Goal: Transaction & Acquisition: Purchase product/service

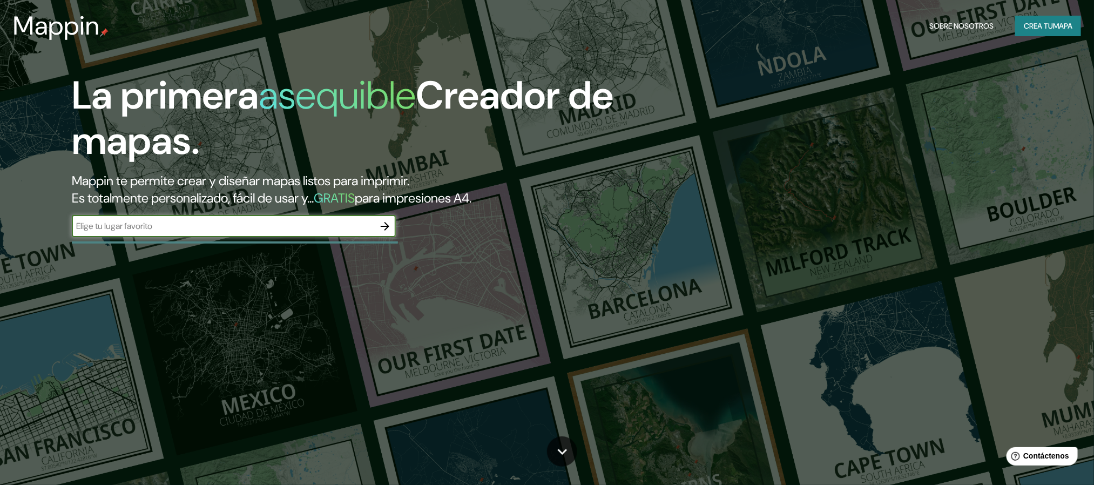
click at [133, 222] on input "text" at bounding box center [223, 226] width 302 height 12
type input "hipodromo, cuatemoc"
click at [384, 226] on icon "button" at bounding box center [384, 226] width 13 height 13
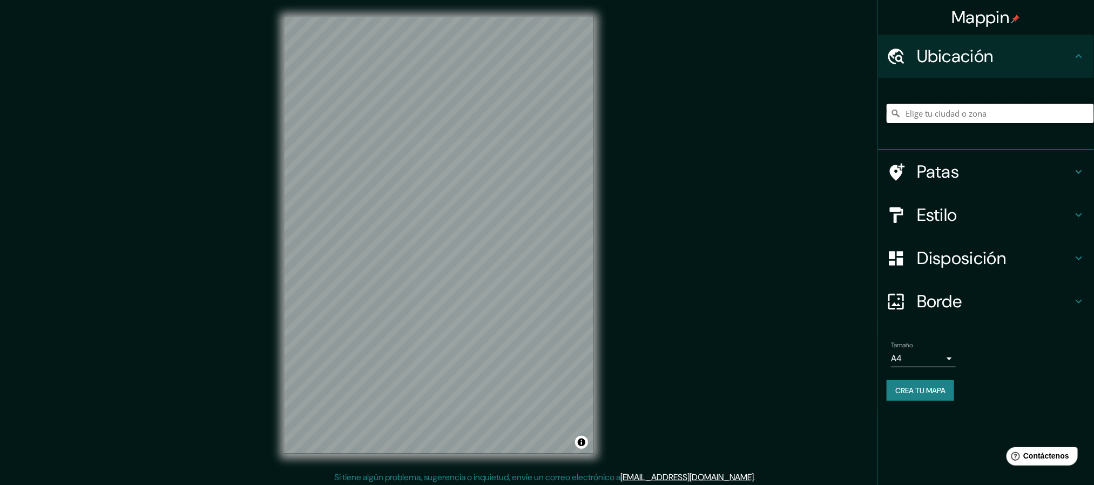
click at [920, 116] on input "Elige tu ciudad o zona" at bounding box center [989, 113] width 207 height 19
paste input "Insurgentes Sur Hipodromo Cuauhtemoc, 06100 Ciudad de México"
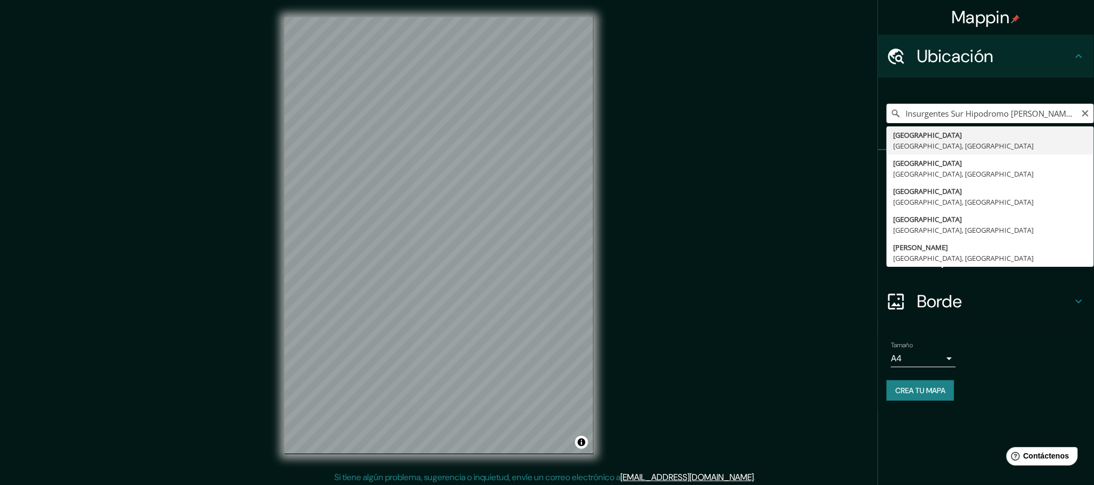
type input "Avenida Insurgentes Sur, 06600 Ciudad de México, México"
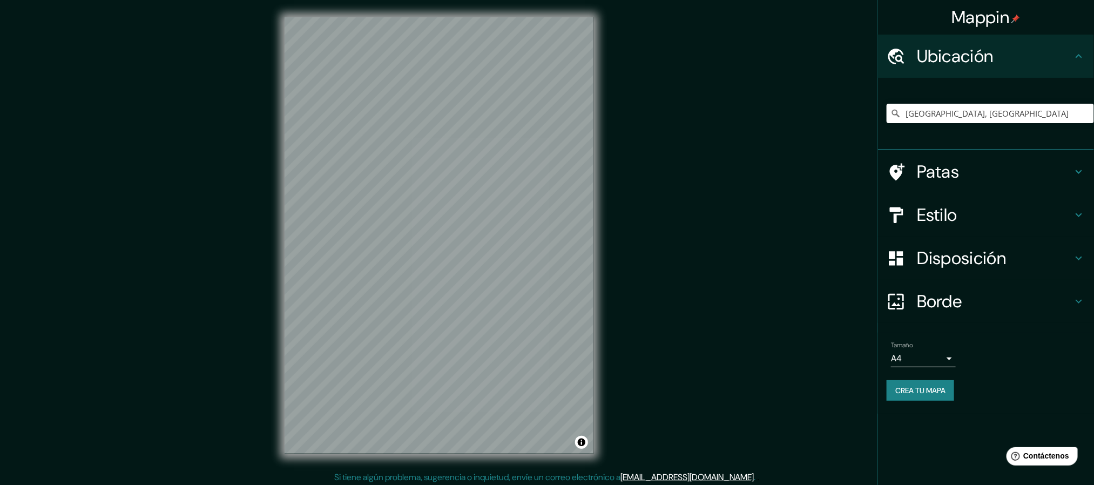
click at [945, 386] on font "Crea tu mapa" at bounding box center [920, 390] width 50 height 10
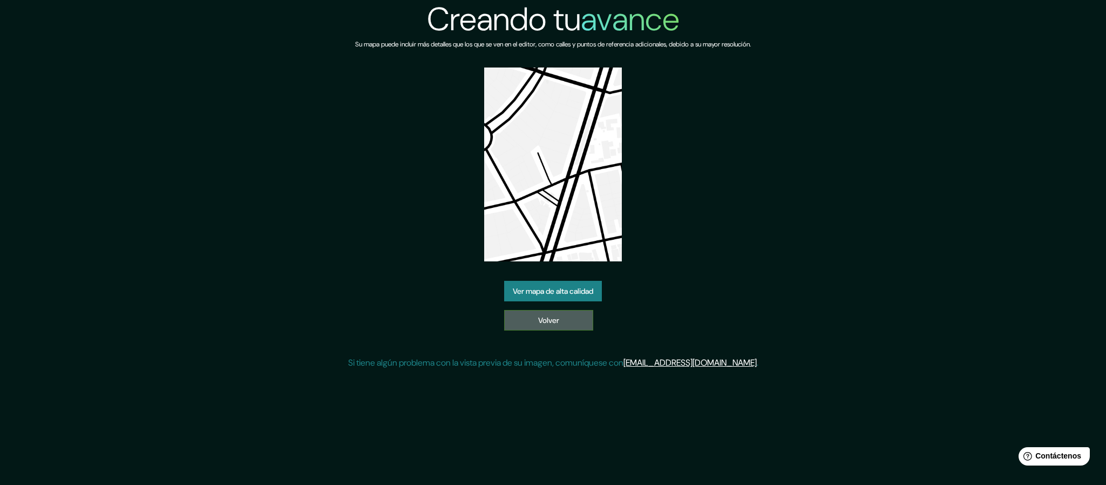
click at [554, 318] on font "Volver" at bounding box center [548, 320] width 21 height 10
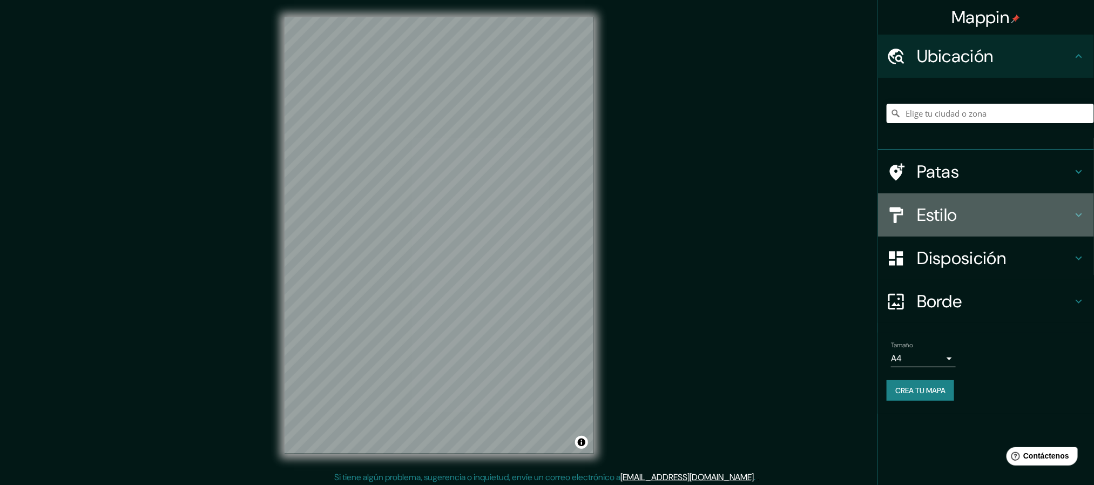
click at [966, 215] on h4 "Estilo" at bounding box center [993, 215] width 155 height 22
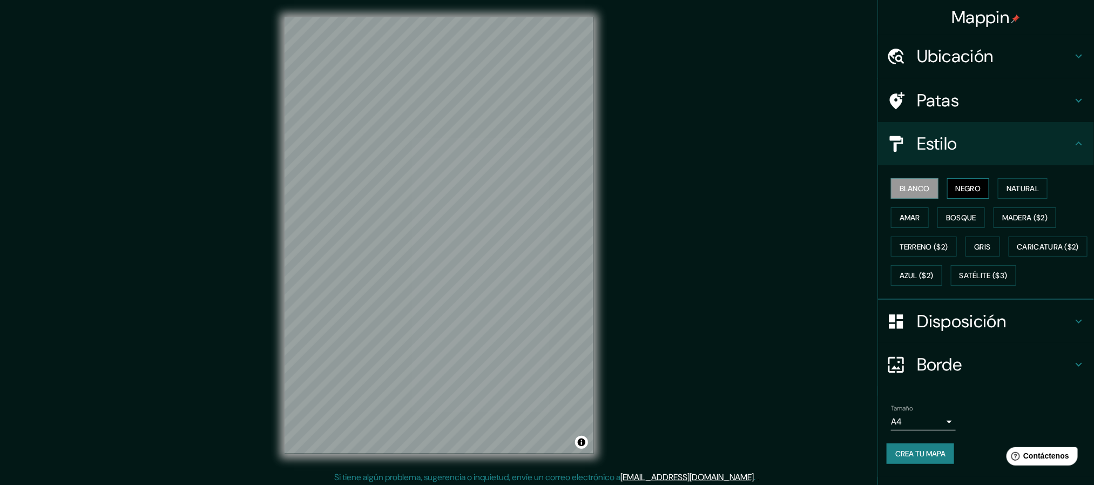
click at [955, 185] on font "Negro" at bounding box center [967, 189] width 25 height 10
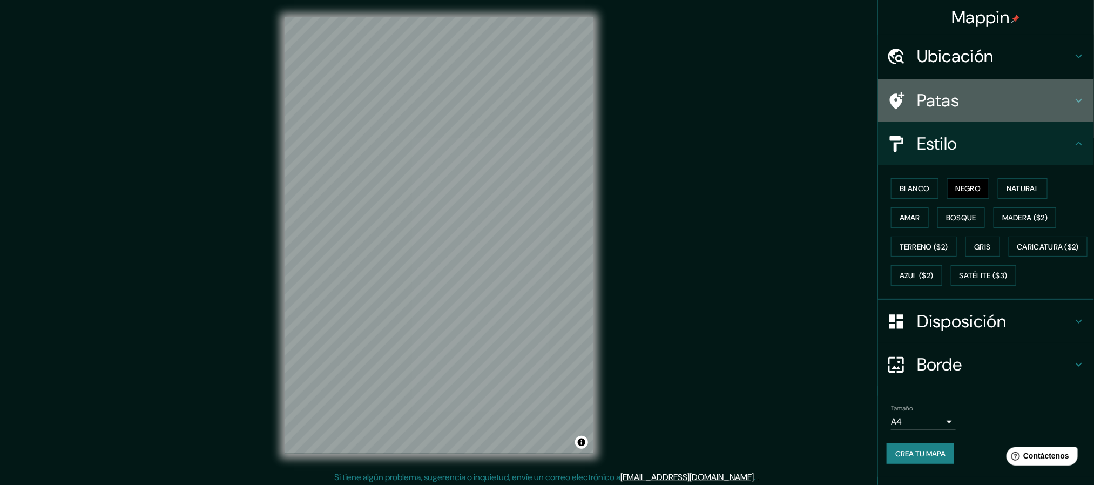
click at [956, 81] on div "Patas" at bounding box center [986, 100] width 216 height 43
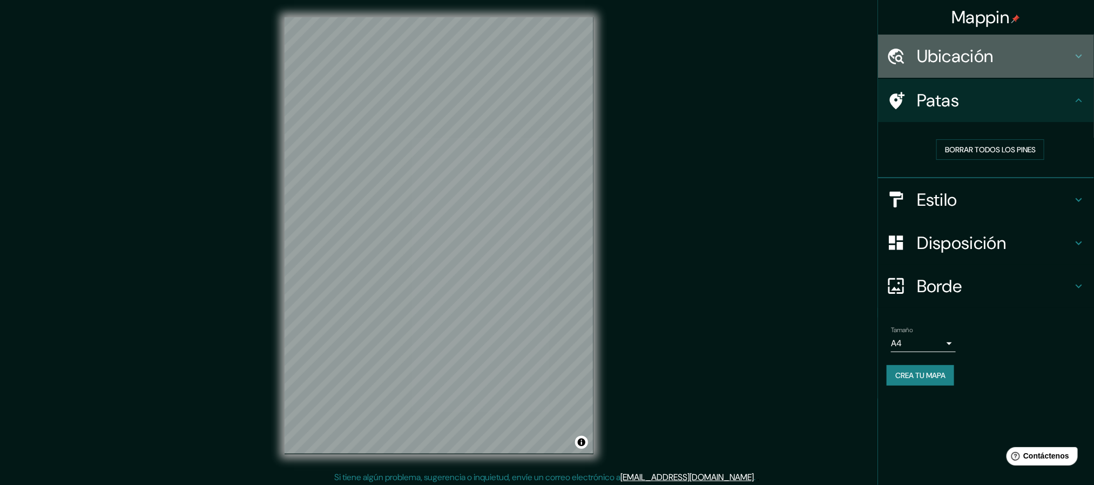
click at [958, 50] on font "Ubicación" at bounding box center [954, 56] width 77 height 23
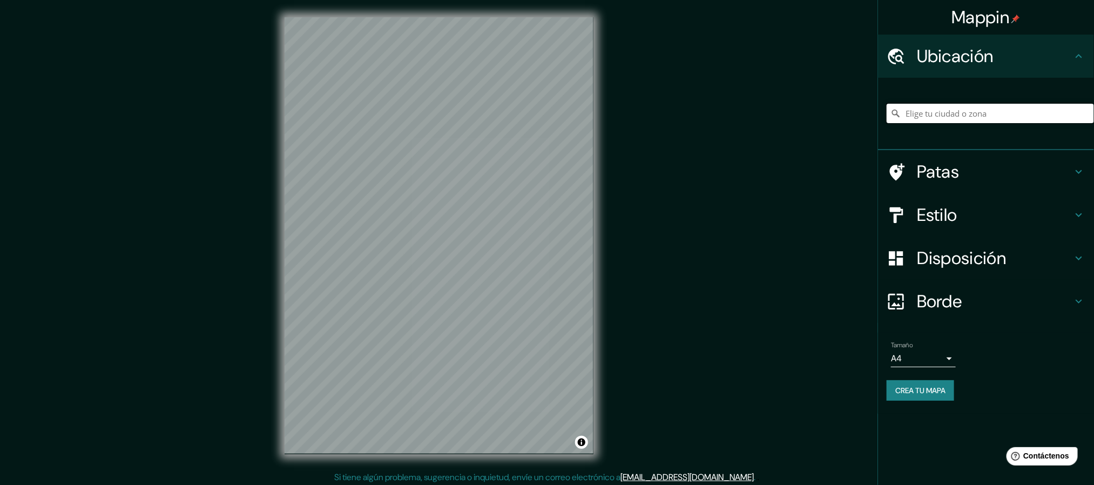
click at [968, 119] on input "Elige tu ciudad o zona" at bounding box center [989, 113] width 207 height 19
drag, startPoint x: 962, startPoint y: 112, endPoint x: 980, endPoint y: 119, distance: 18.4
click at [980, 115] on input "Elige tu ciudad o zona" at bounding box center [989, 113] width 207 height 19
paste input "Insurgentes Sur Hipodromo Cuauhtemoc, 06100 Ciudad de México"
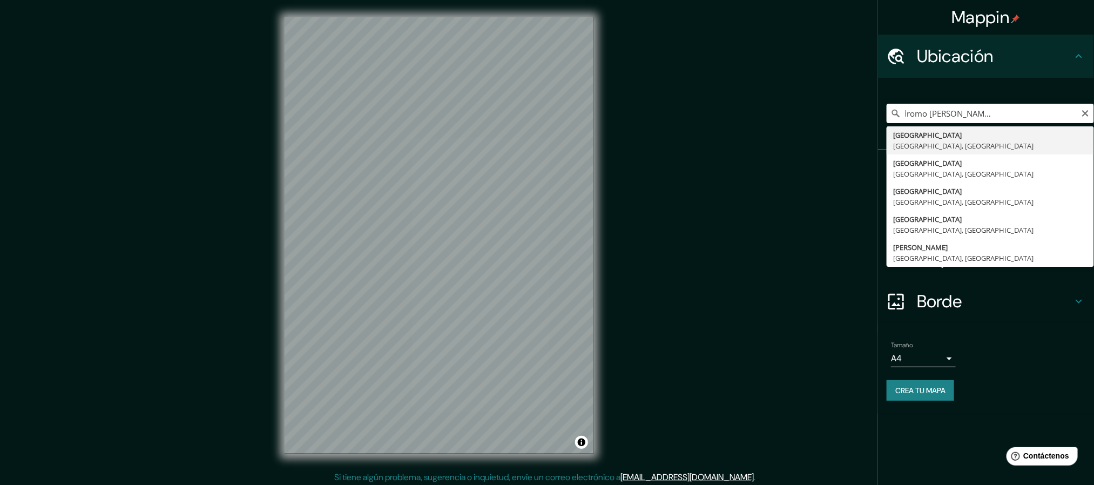
type input "Avenida Insurgentes Sur, 06600 Ciudad de México, México"
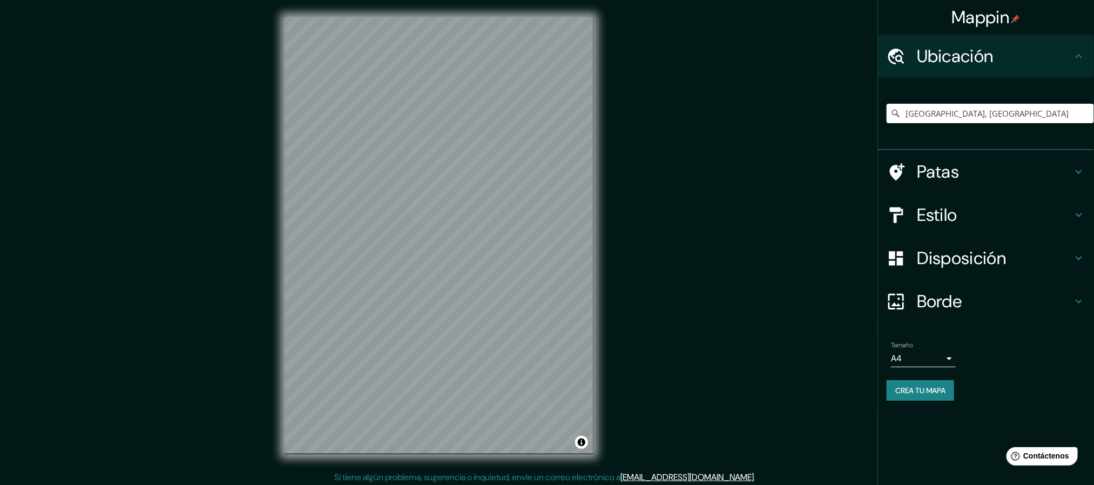
click at [961, 213] on h4 "Estilo" at bounding box center [993, 215] width 155 height 22
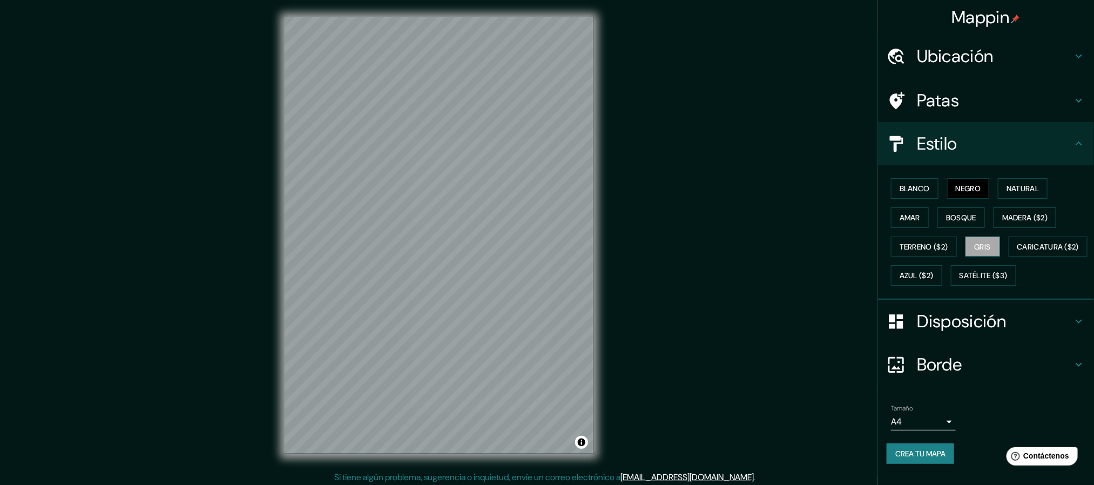
click at [983, 246] on font "Gris" at bounding box center [982, 247] width 16 height 10
click at [899, 181] on font "Blanco" at bounding box center [914, 188] width 30 height 14
click at [955, 184] on font "Negro" at bounding box center [967, 189] width 25 height 10
click at [899, 217] on font "Amar" at bounding box center [909, 218] width 21 height 10
click at [1011, 192] on font "Natural" at bounding box center [1022, 189] width 32 height 10
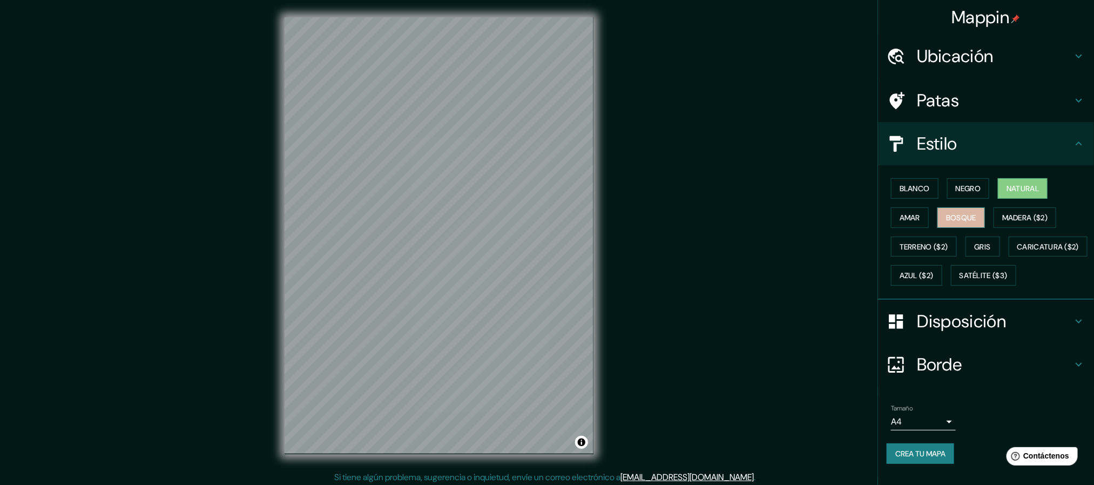
click at [954, 223] on font "Bosque" at bounding box center [961, 217] width 30 height 14
click at [908, 186] on font "Blanco" at bounding box center [914, 189] width 30 height 10
click at [947, 188] on button "Negro" at bounding box center [968, 188] width 43 height 21
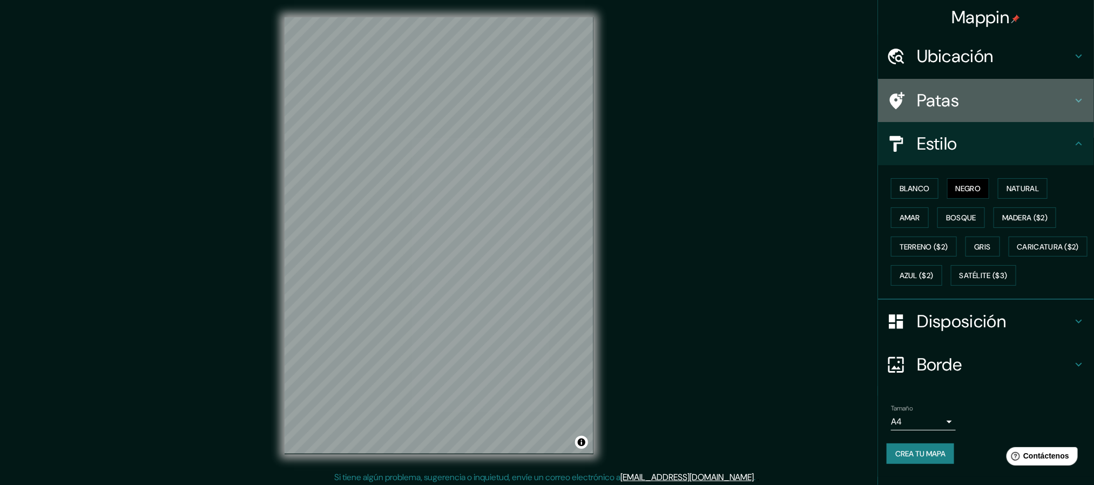
click at [991, 99] on h4 "Patas" at bounding box center [993, 101] width 155 height 22
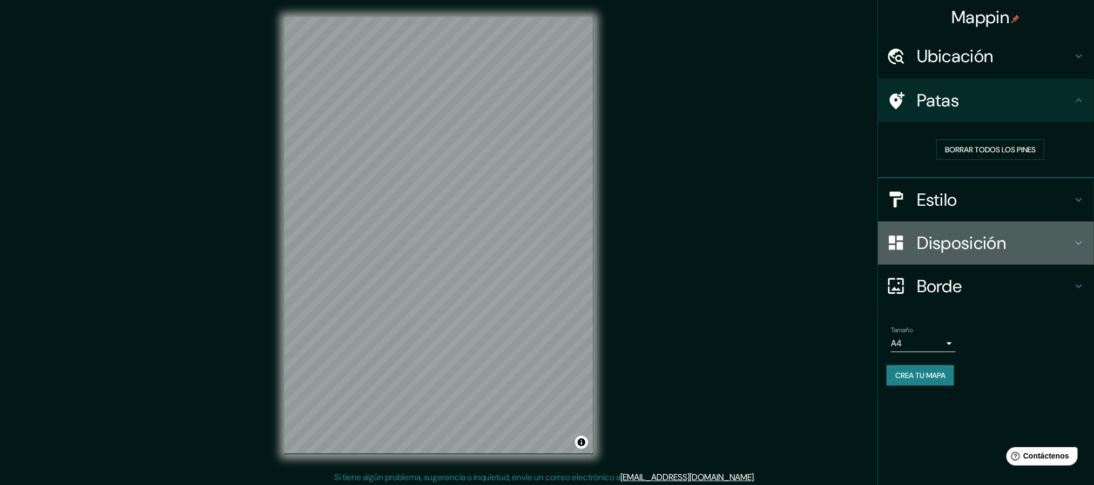
click at [1000, 248] on font "Disposición" at bounding box center [960, 243] width 89 height 23
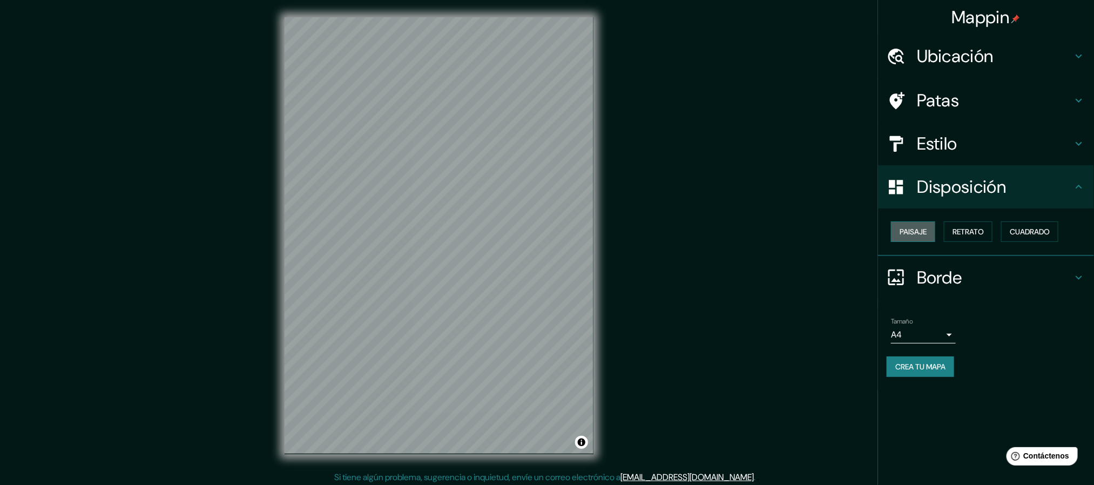
click at [926, 228] on font "Paisaje" at bounding box center [912, 232] width 27 height 10
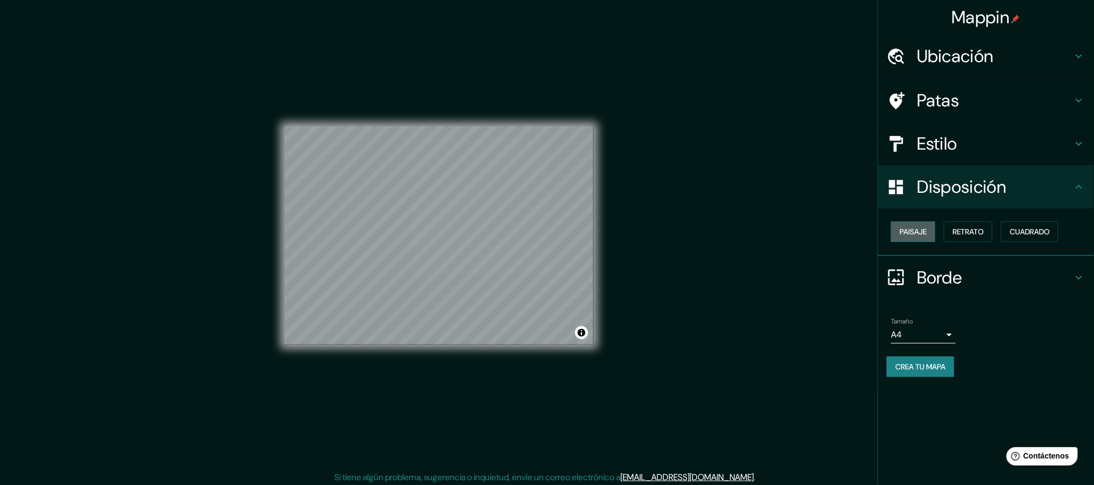
click at [926, 228] on font "Paisaje" at bounding box center [912, 232] width 27 height 10
click at [963, 225] on font "Retrato" at bounding box center [967, 232] width 31 height 14
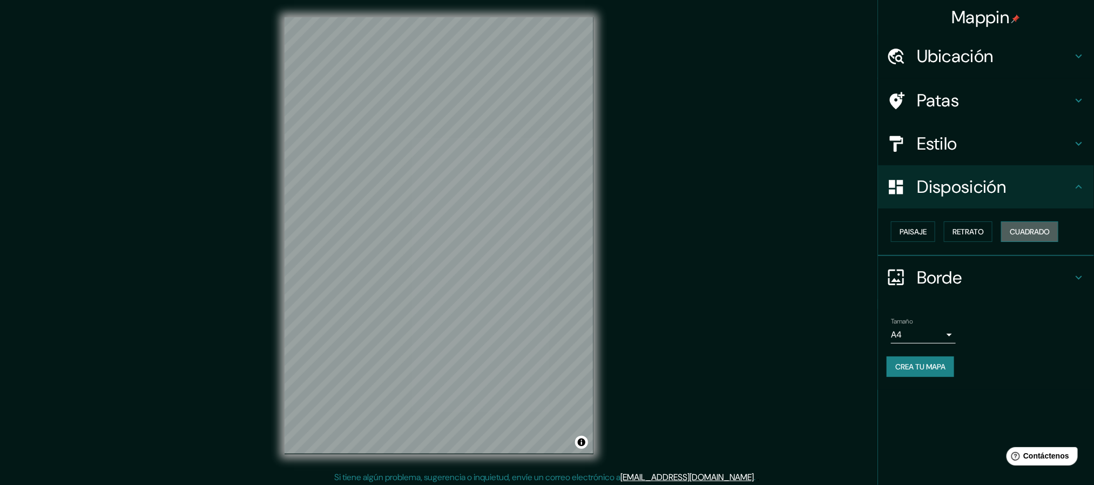
click at [1041, 227] on font "Cuadrado" at bounding box center [1029, 232] width 40 height 10
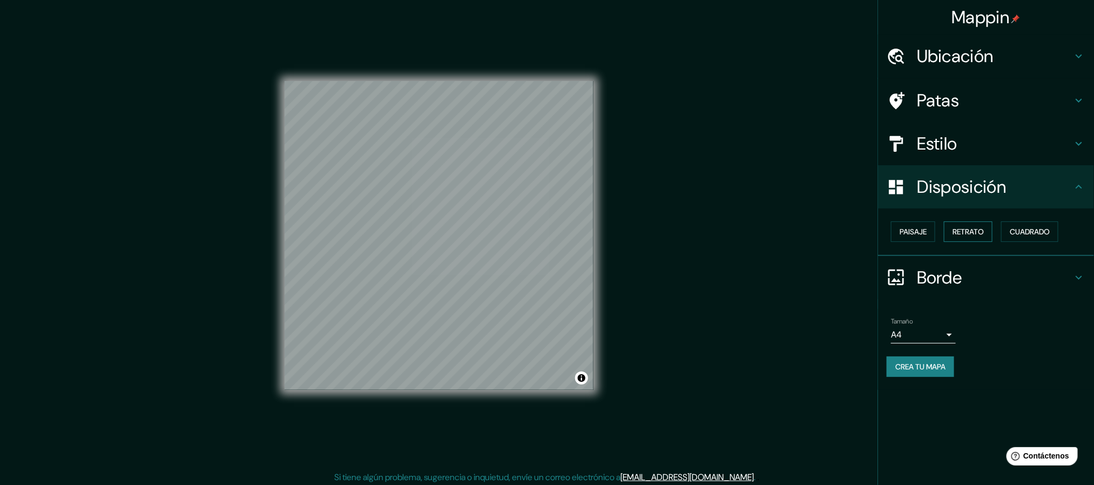
click at [979, 227] on font "Retrato" at bounding box center [967, 232] width 31 height 10
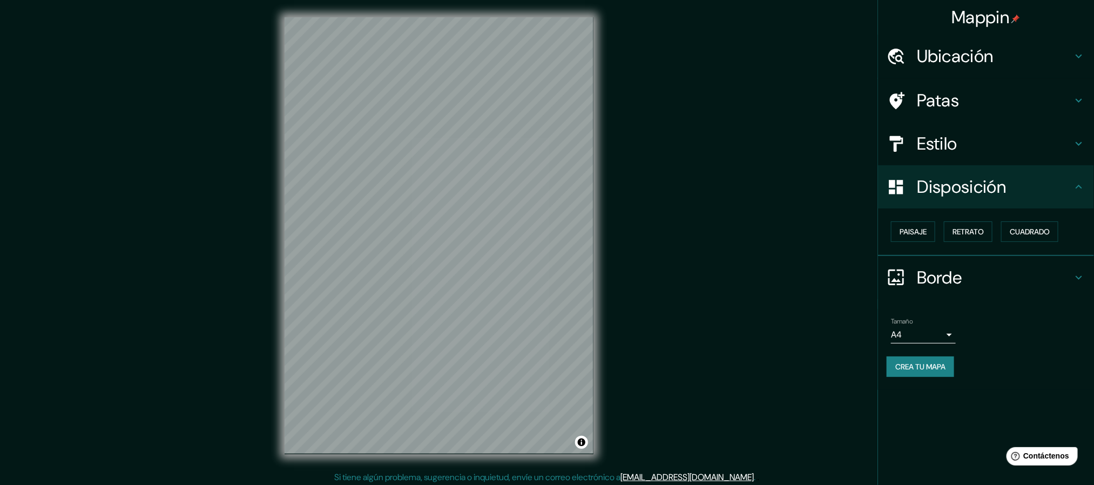
click at [963, 272] on h4 "Borde" at bounding box center [993, 278] width 155 height 22
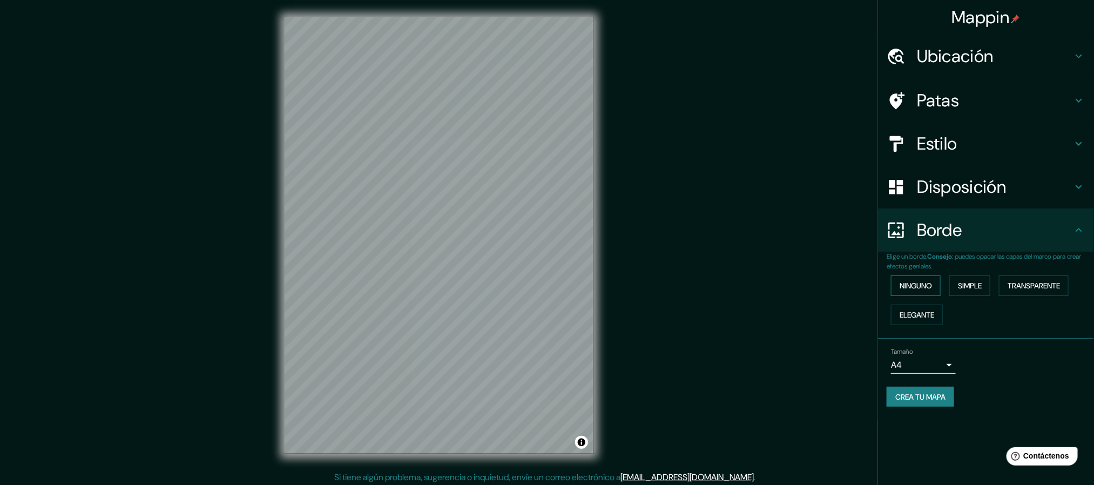
click at [919, 288] on font "Ninguno" at bounding box center [915, 286] width 32 height 10
click at [967, 285] on font "Simple" at bounding box center [970, 286] width 24 height 10
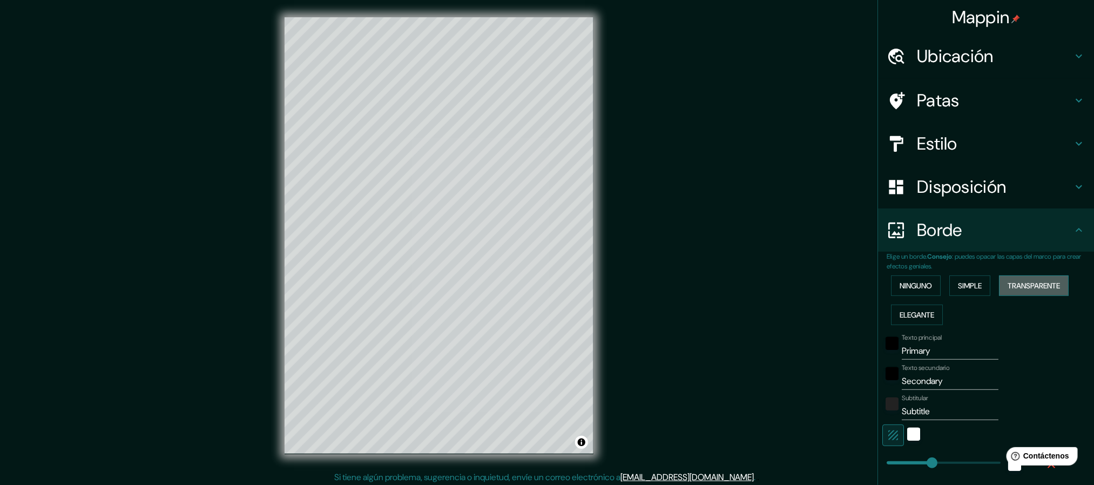
click at [1032, 286] on font "Transparente" at bounding box center [1033, 286] width 52 height 10
click at [912, 279] on font "Ninguno" at bounding box center [915, 286] width 32 height 14
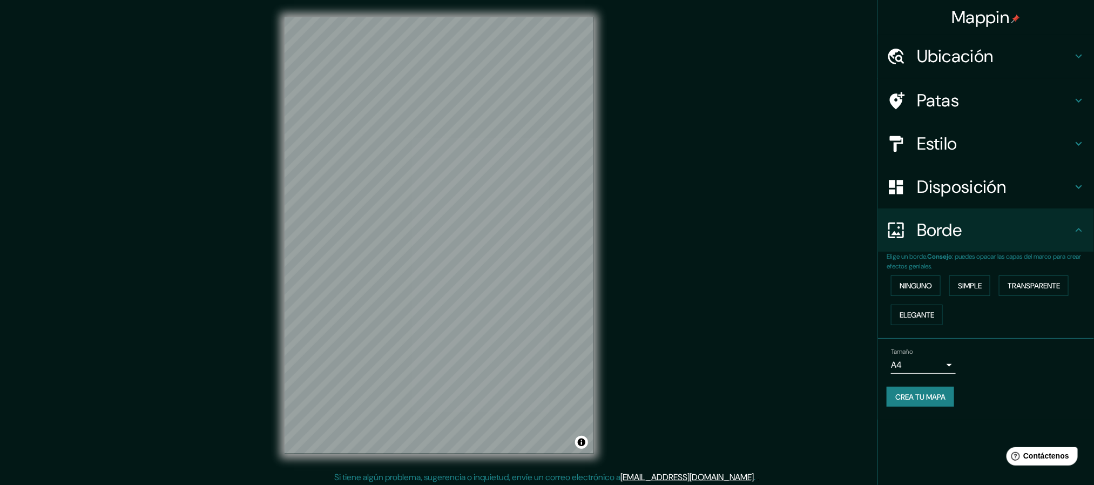
drag, startPoint x: 938, startPoint y: 347, endPoint x: 939, endPoint y: 357, distance: 9.8
click at [938, 349] on div "Tamaño A4 single" at bounding box center [923, 361] width 65 height 26
click at [941, 372] on body "Mappin Ubicación Avenida Insurgentes Sur, 06600 Ciudad de México, México Patas …" at bounding box center [547, 242] width 1094 height 485
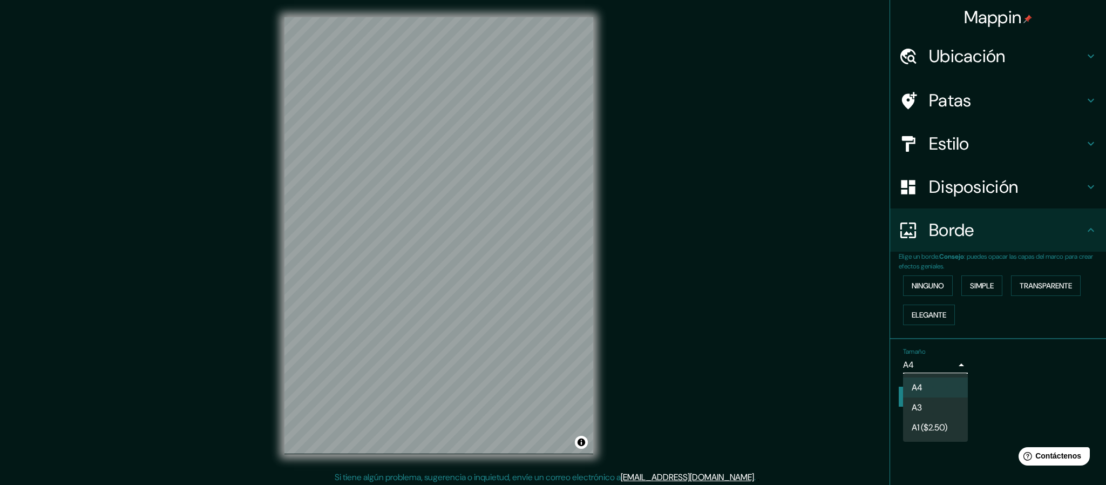
click at [951, 369] on div at bounding box center [553, 242] width 1106 height 485
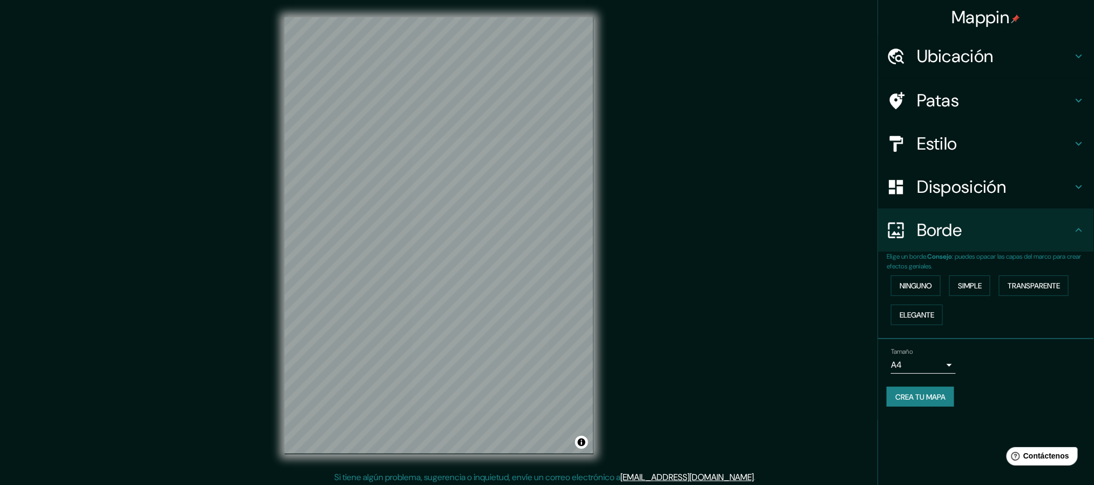
click at [928, 400] on font "Crea tu mapa" at bounding box center [920, 397] width 50 height 10
click at [915, 395] on font "Crea tu mapa" at bounding box center [920, 397] width 50 height 10
click at [950, 398] on button "Crea tu mapa" at bounding box center [919, 396] width 67 height 21
click at [928, 392] on font "Crea tu mapa" at bounding box center [920, 397] width 50 height 10
click at [813, 138] on div "Mappin Ubicación Avenida Insurgentes Sur, 06600 Ciudad de México, México Patas …" at bounding box center [547, 244] width 1094 height 488
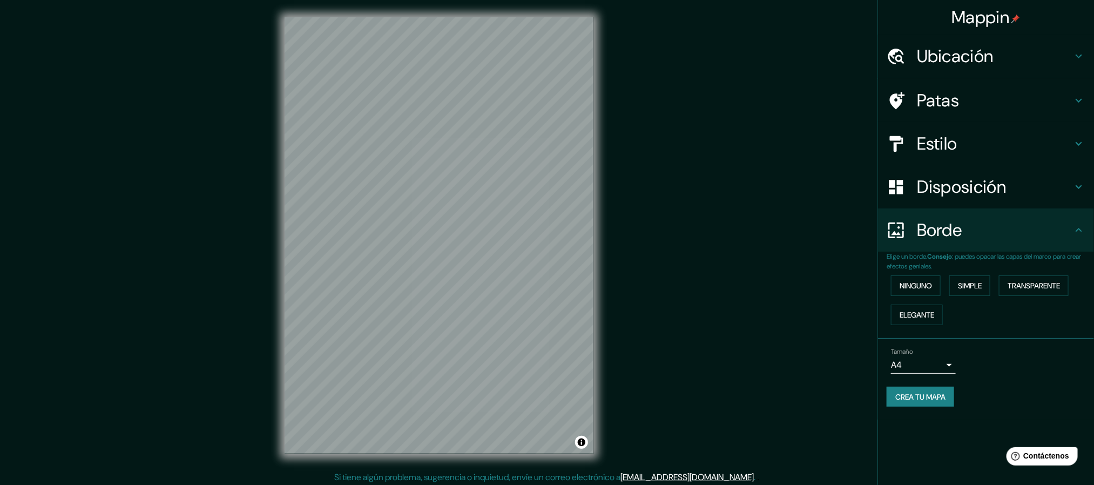
click at [915, 395] on font "Crea tu mapa" at bounding box center [920, 397] width 50 height 10
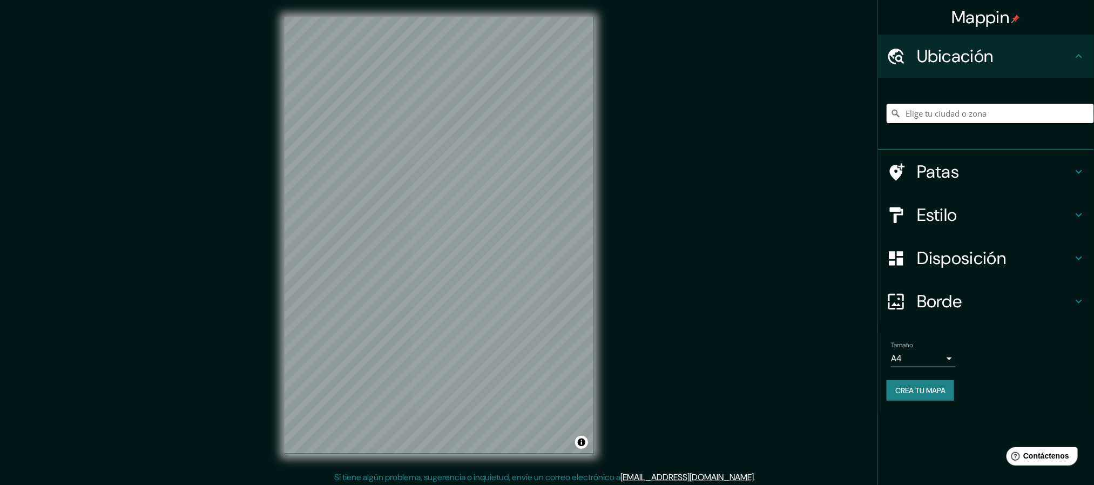
click at [934, 109] on input "Elige tu ciudad o zona" at bounding box center [989, 113] width 207 height 19
paste input "Insurgentes Sur Hipodromo Cuauhtemoc, 06100 Ciudad de México"
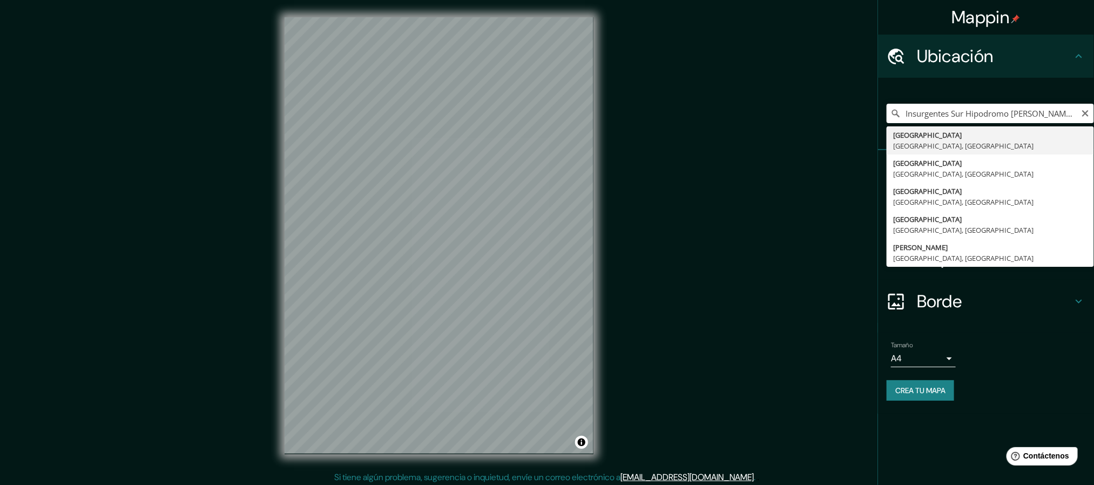
type input "Avenida Insurgentes Sur, 06600 Ciudad de México, México"
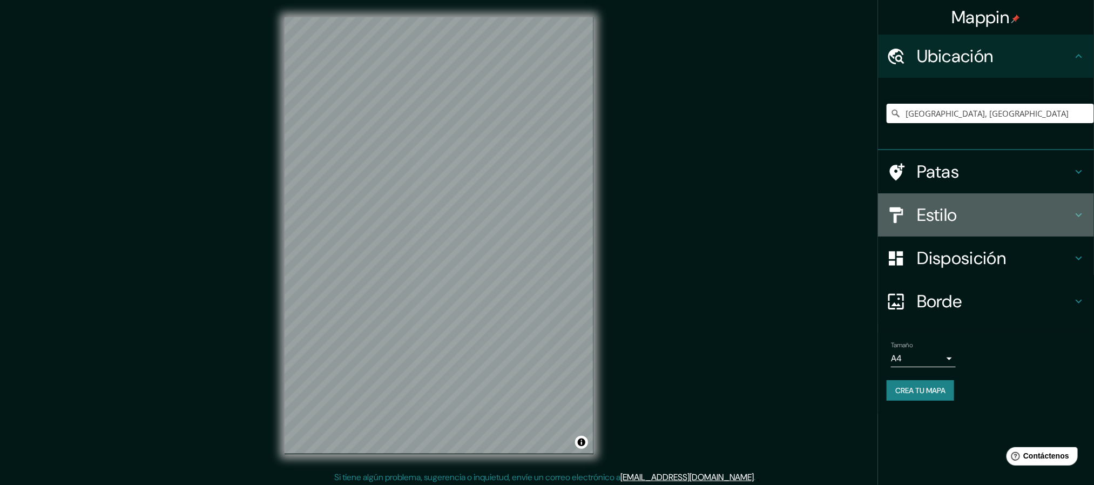
click at [1053, 201] on div "Estilo" at bounding box center [986, 214] width 216 height 43
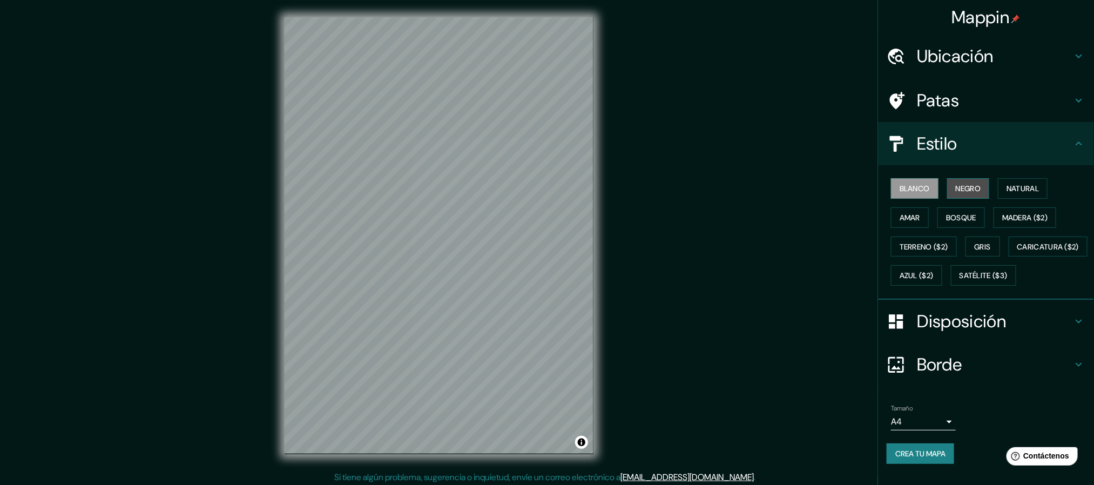
click at [972, 189] on button "Negro" at bounding box center [968, 188] width 43 height 21
click at [533, 274] on div "Mappin Ubicación Avenida Insurgentes Sur, 06600 Ciudad de México, México Patas …" at bounding box center [547, 244] width 1094 height 488
click at [938, 332] on font "Disposición" at bounding box center [960, 321] width 89 height 23
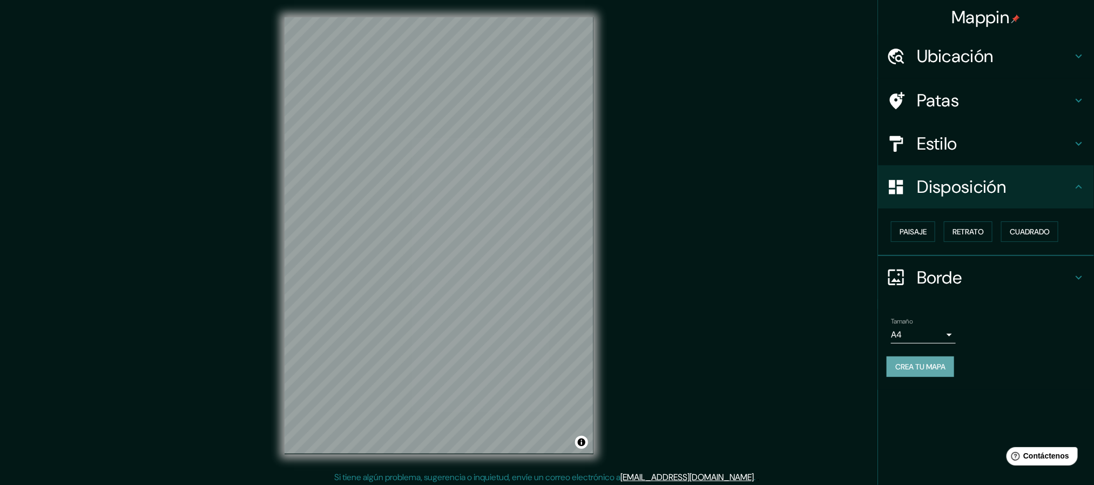
click at [930, 362] on font "Crea tu mapa" at bounding box center [920, 367] width 50 height 10
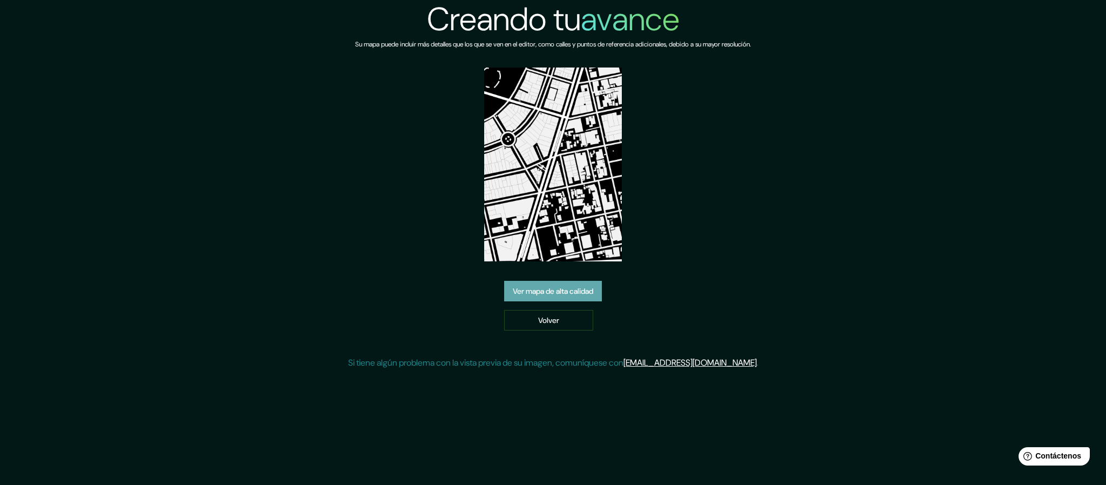
click at [556, 286] on font "Ver mapa de alta calidad" at bounding box center [553, 291] width 80 height 10
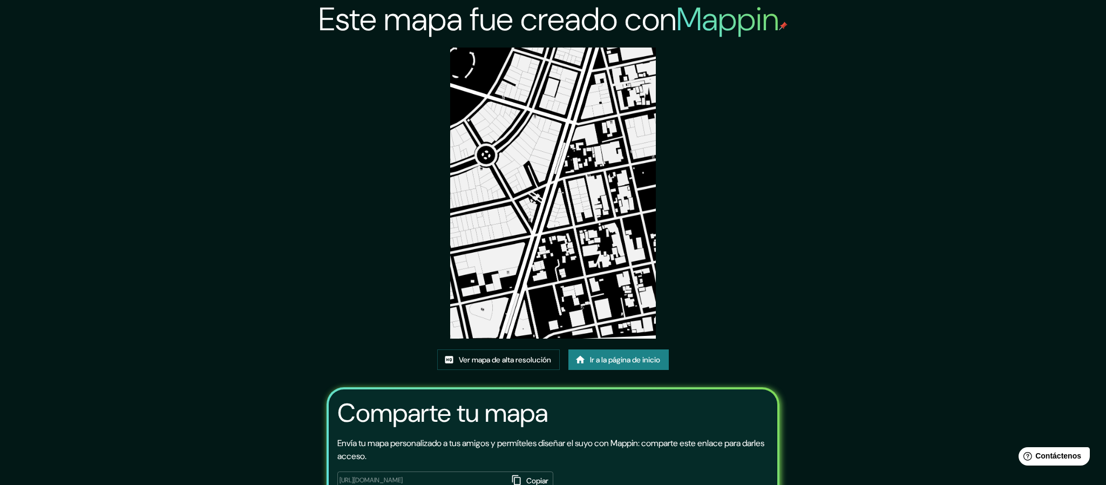
click at [525, 355] on font "Ver mapa de alta resolución" at bounding box center [505, 360] width 92 height 10
